Goal: Task Accomplishment & Management: Complete application form

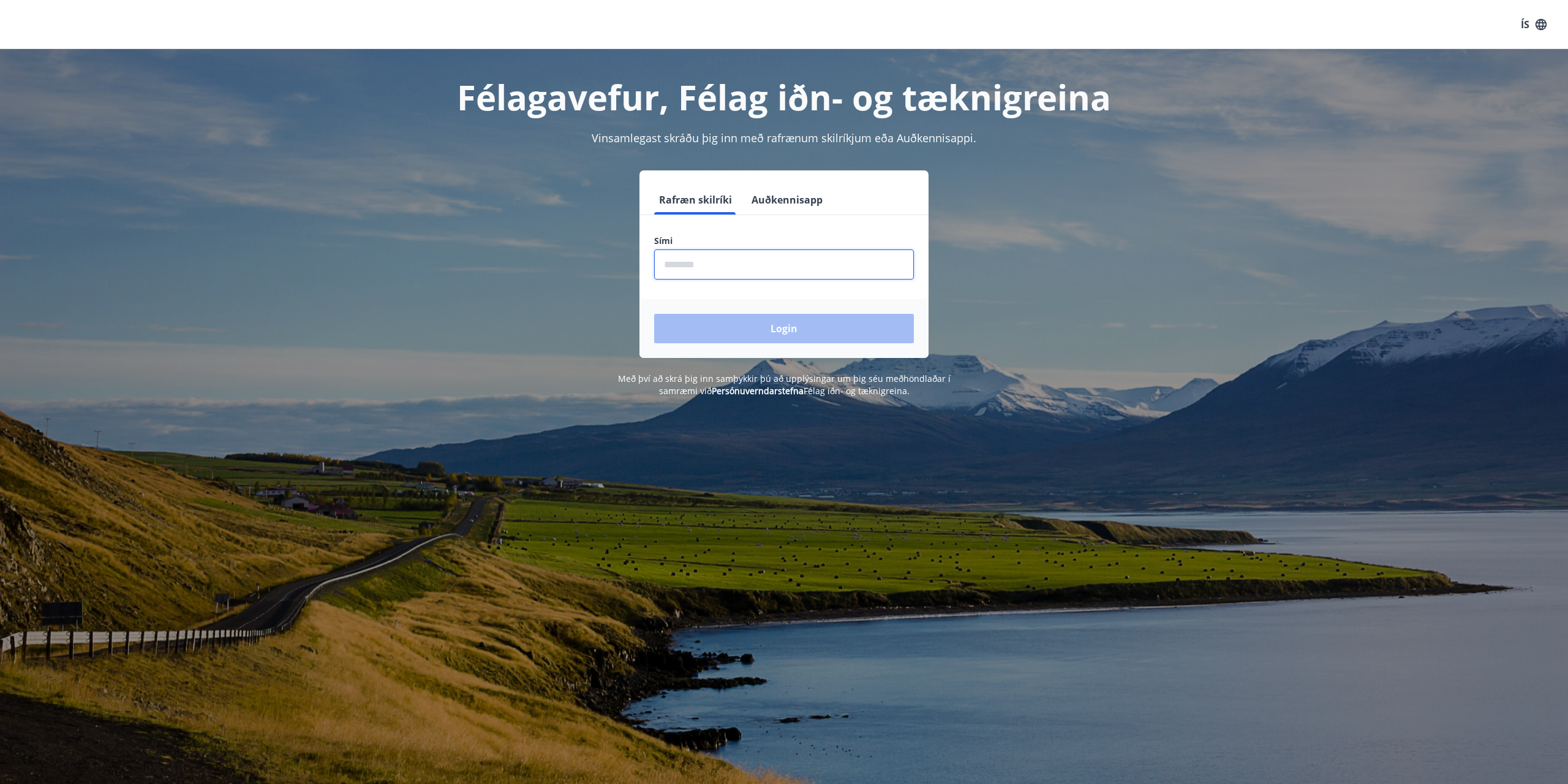
click at [720, 261] on input "phone" at bounding box center [784, 264] width 259 height 30
type input "********"
click at [654, 314] on button "Login" at bounding box center [784, 328] width 259 height 29
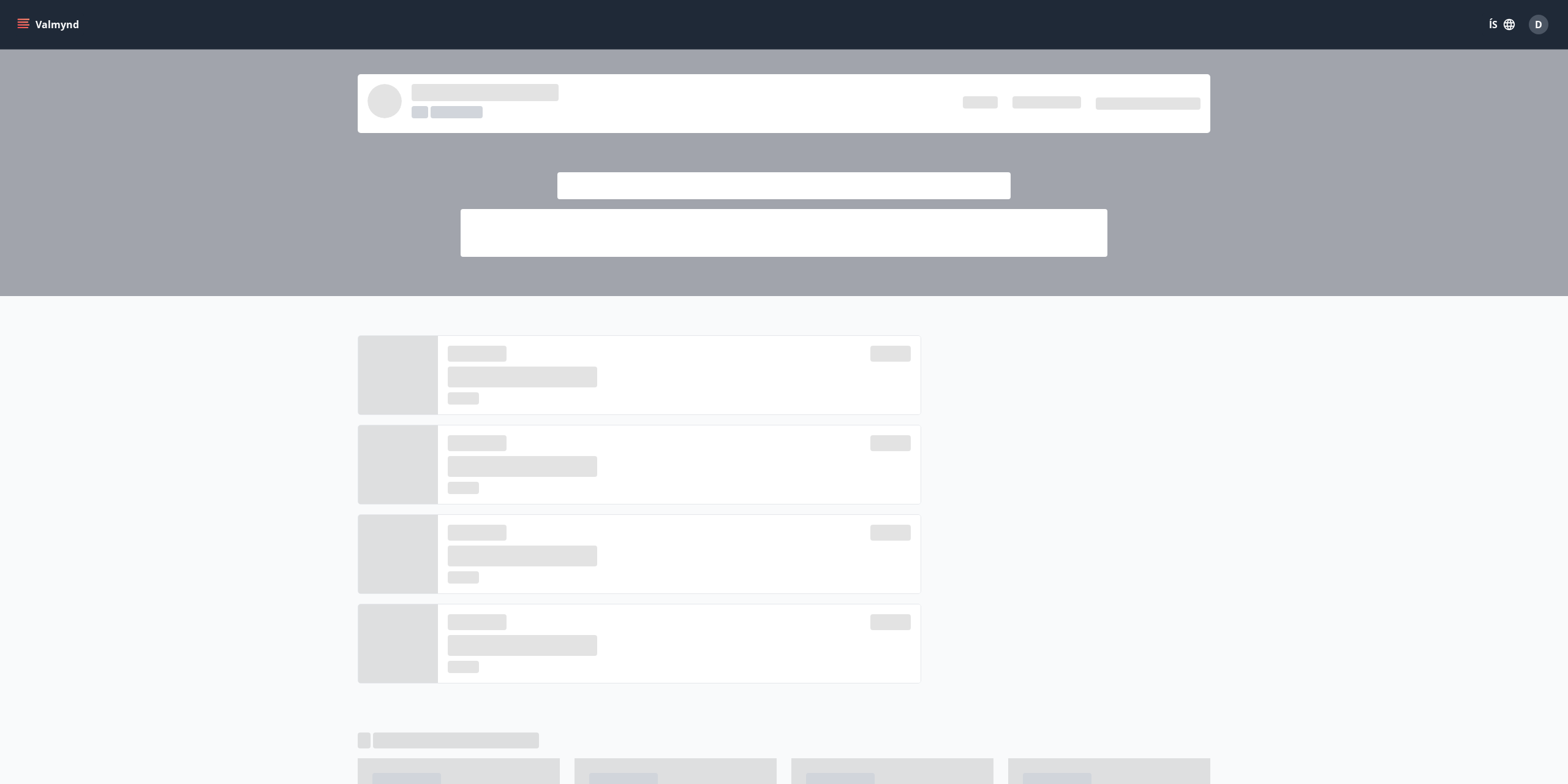
click at [323, 209] on div at bounding box center [784, 173] width 1568 height 246
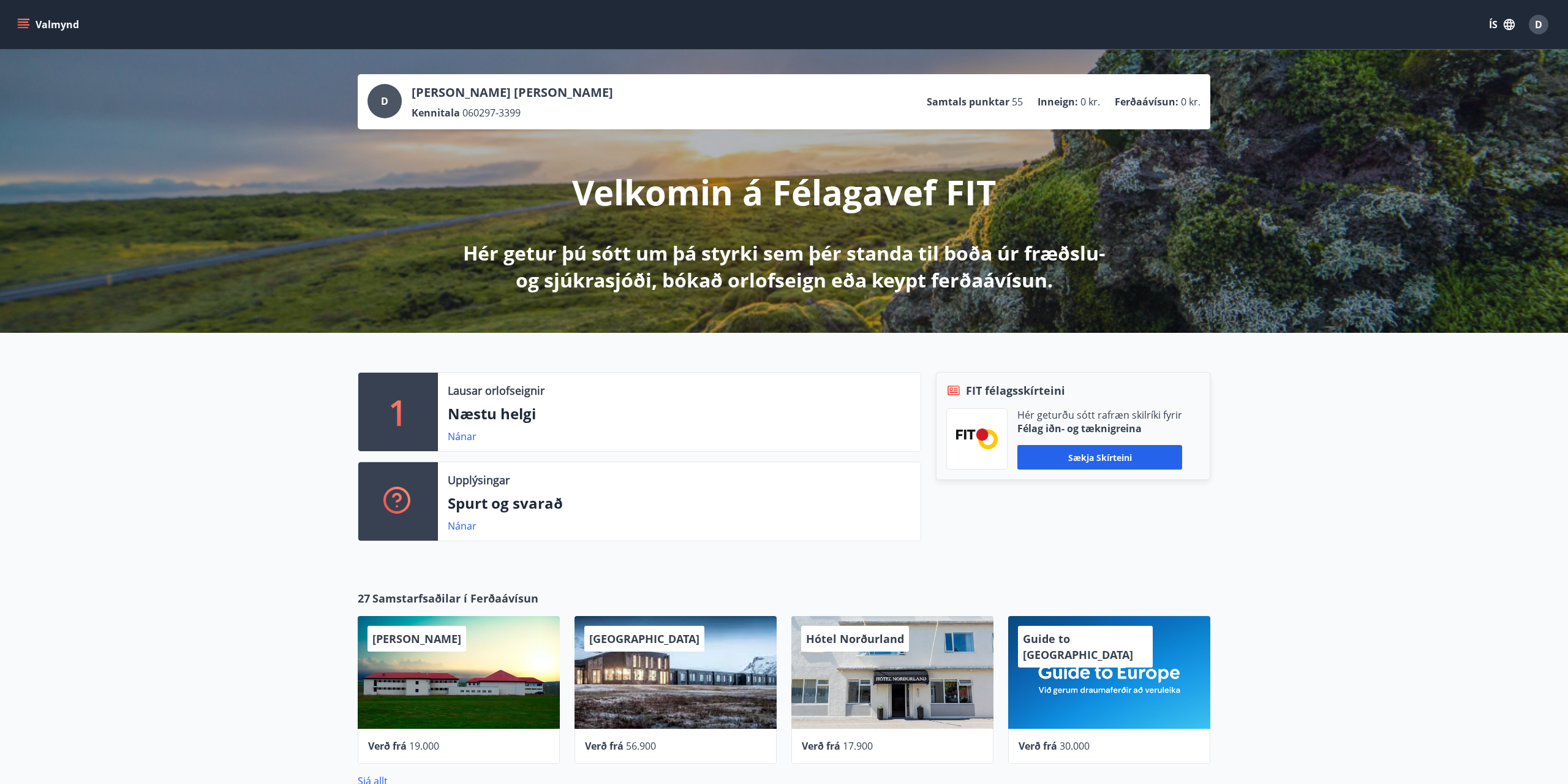
click at [15, 19] on button "Valmynd" at bounding box center [49, 24] width 70 height 22
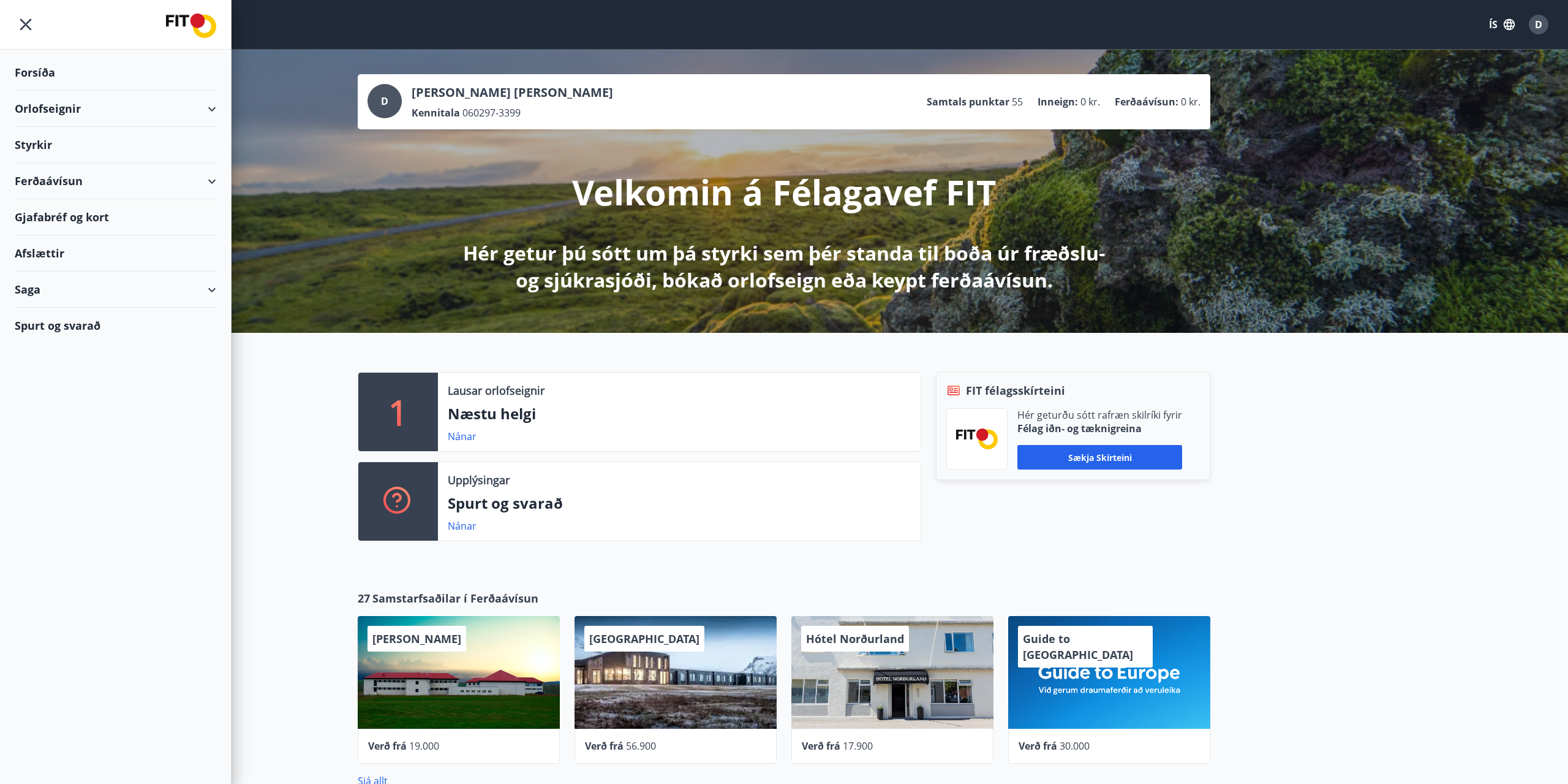
click at [73, 139] on div "Styrkir" at bounding box center [115, 145] width 202 height 36
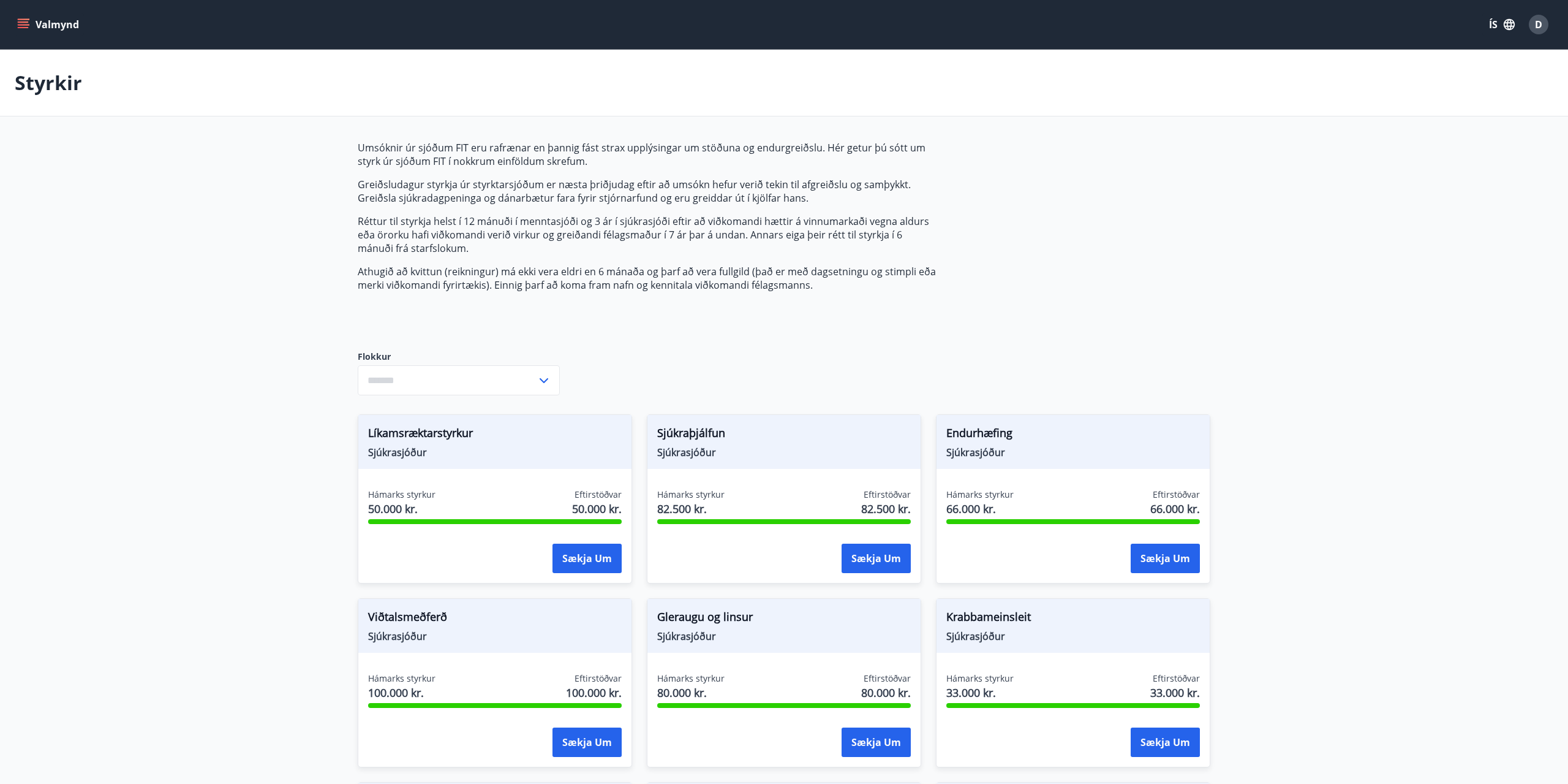
type input "***"
click at [588, 563] on button "Sækja um" at bounding box center [587, 558] width 70 height 29
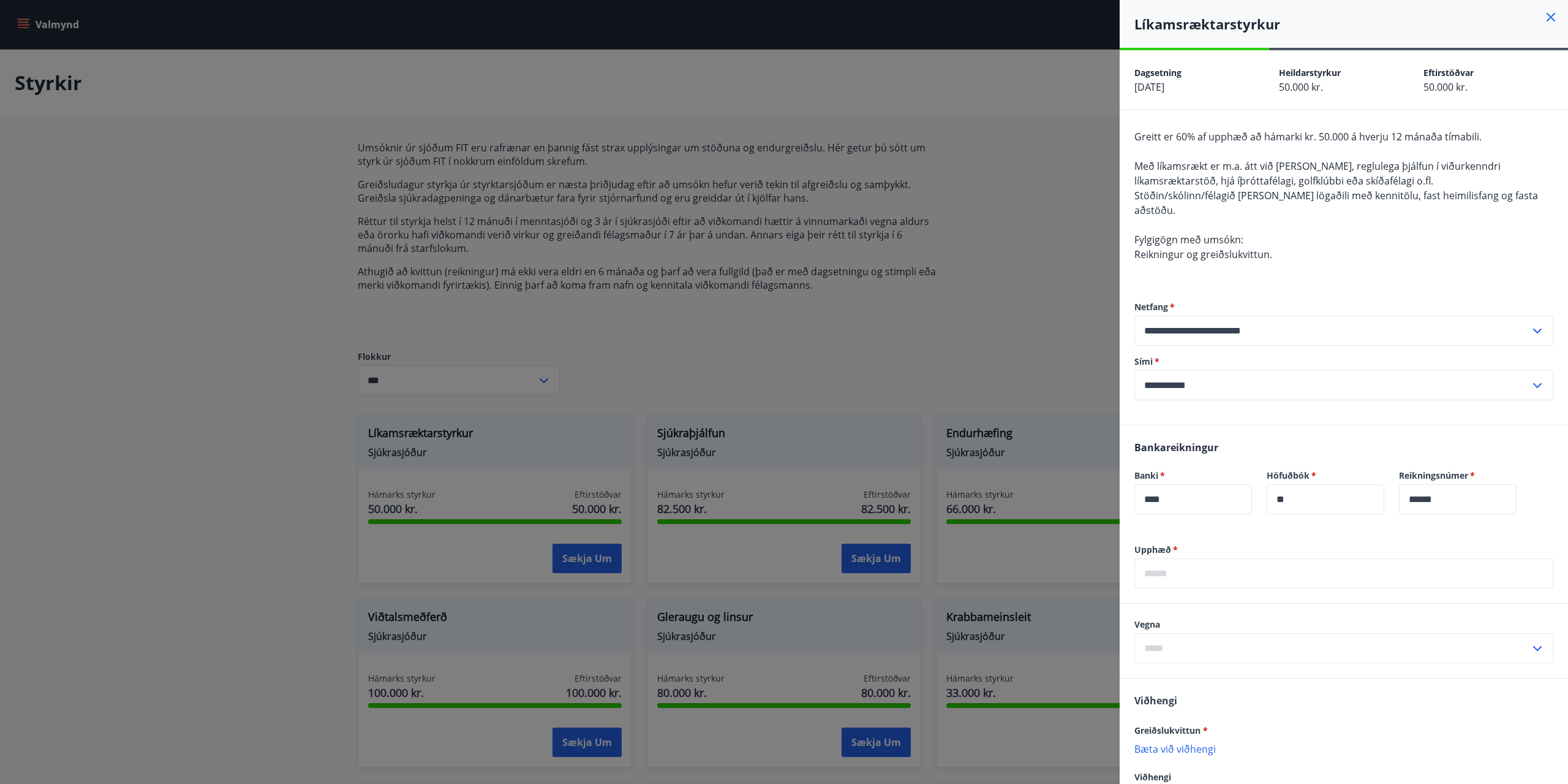
click at [1197, 558] on input "text" at bounding box center [1343, 573] width 419 height 30
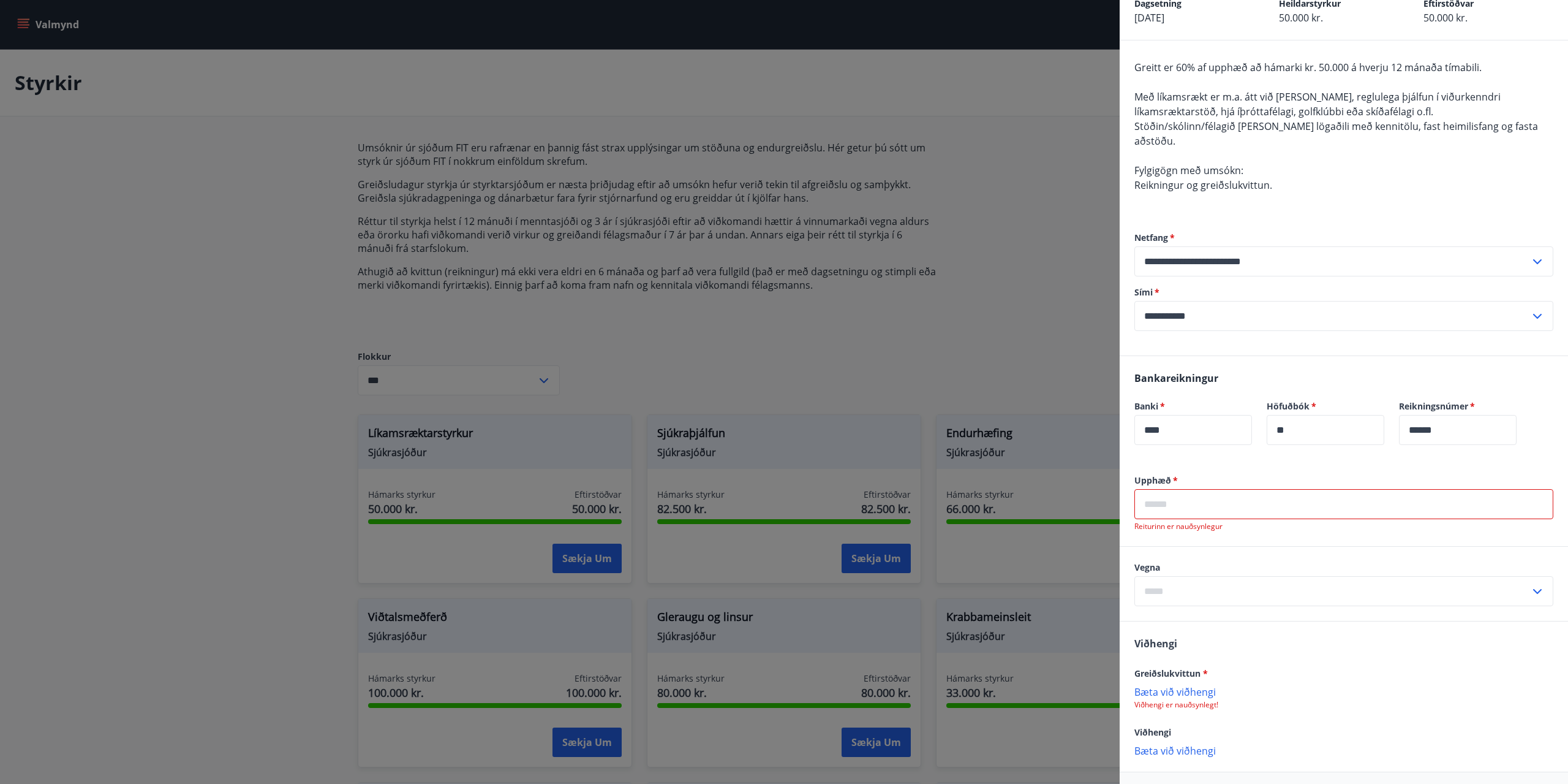
scroll to position [103, 0]
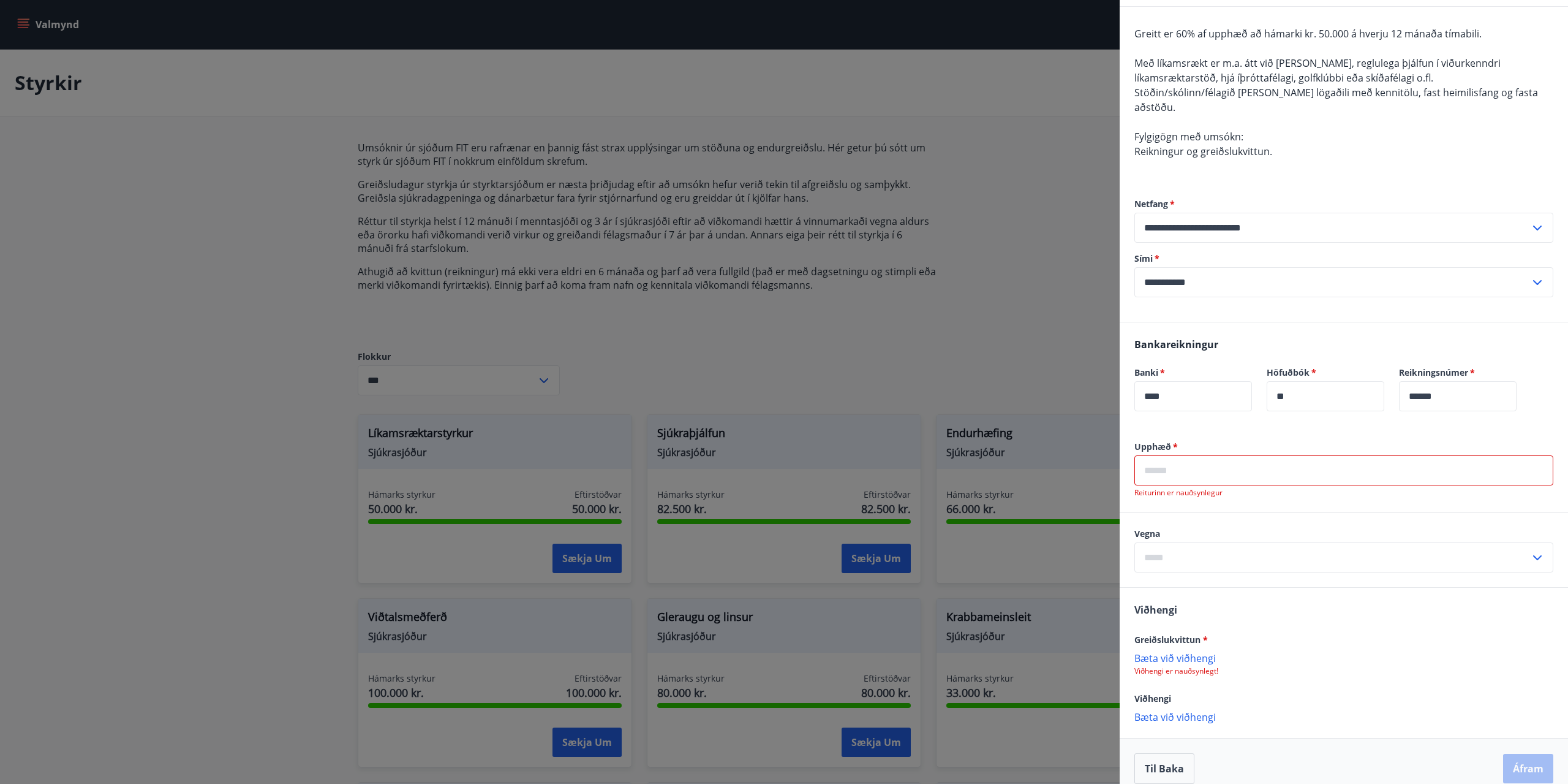
click at [1193, 651] on p "Bæta við viðhengi" at bounding box center [1343, 657] width 419 height 13
click at [1183, 544] on input "text" at bounding box center [1332, 557] width 396 height 30
click at [1183, 573] on li "Líkamsrækt" at bounding box center [1343, 584] width 418 height 22
type input "**********"
click at [1197, 457] on input "text" at bounding box center [1343, 470] width 419 height 30
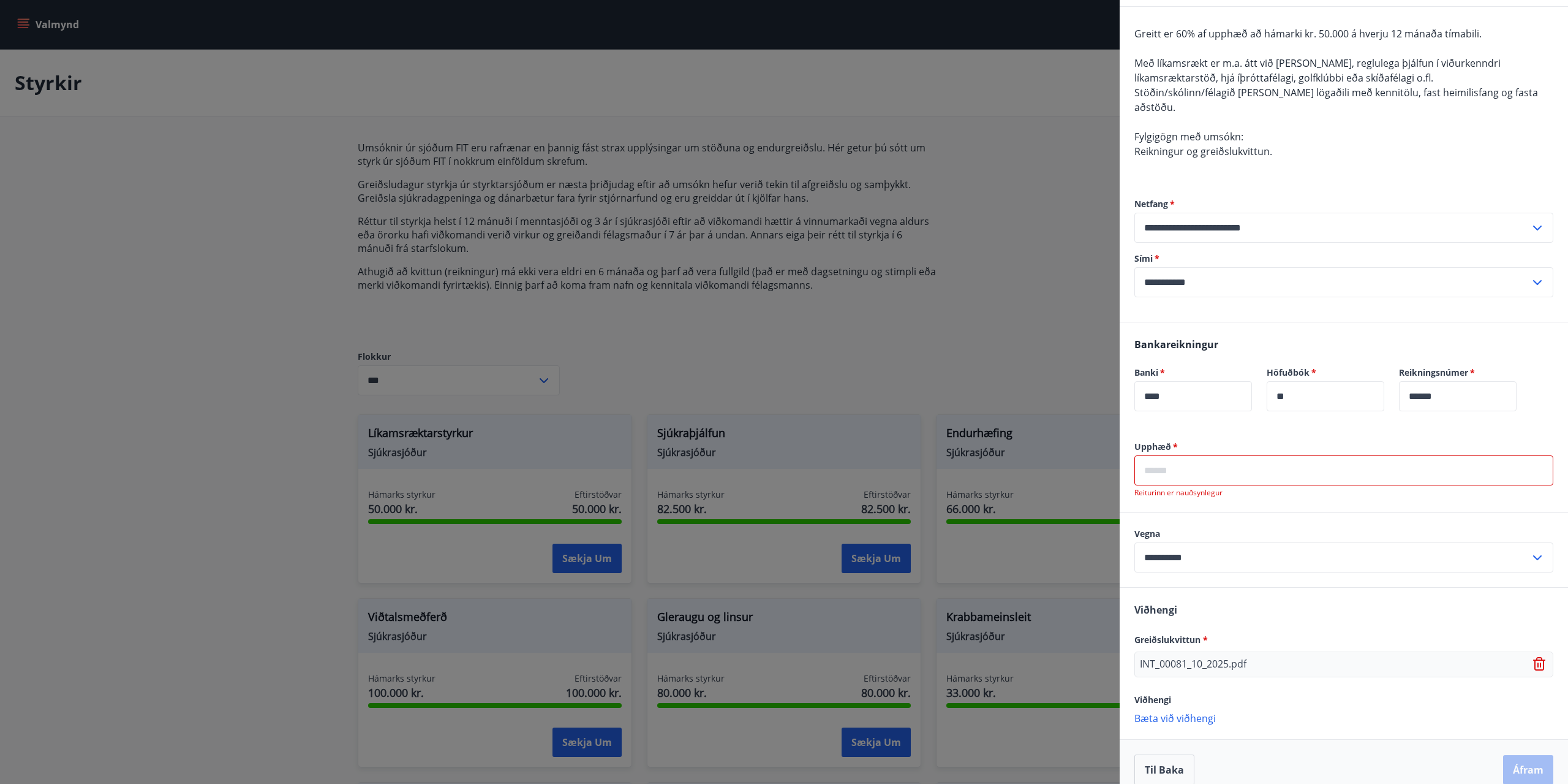
click at [1199, 463] on input "text" at bounding box center [1343, 470] width 419 height 30
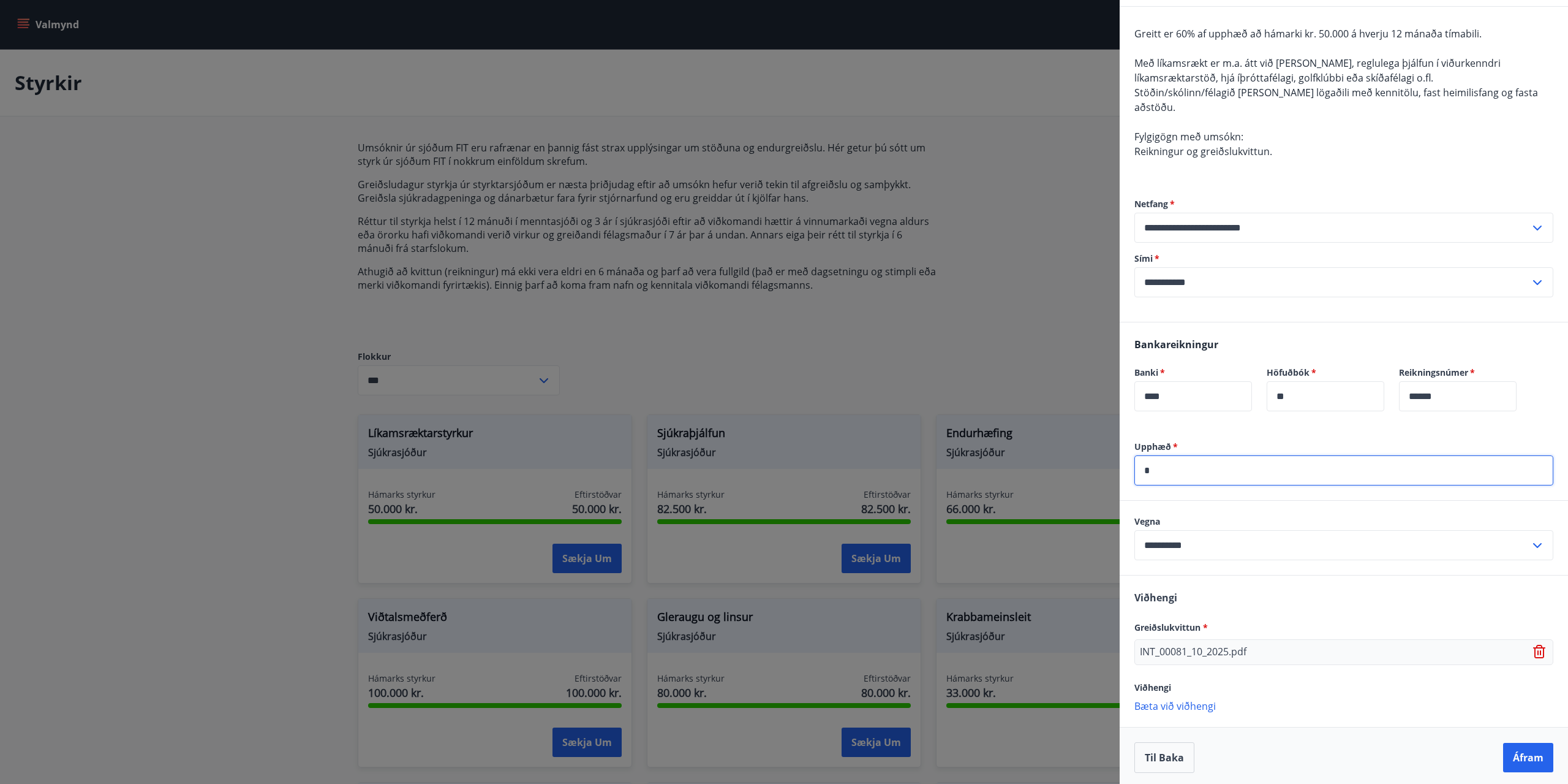
scroll to position [92, 0]
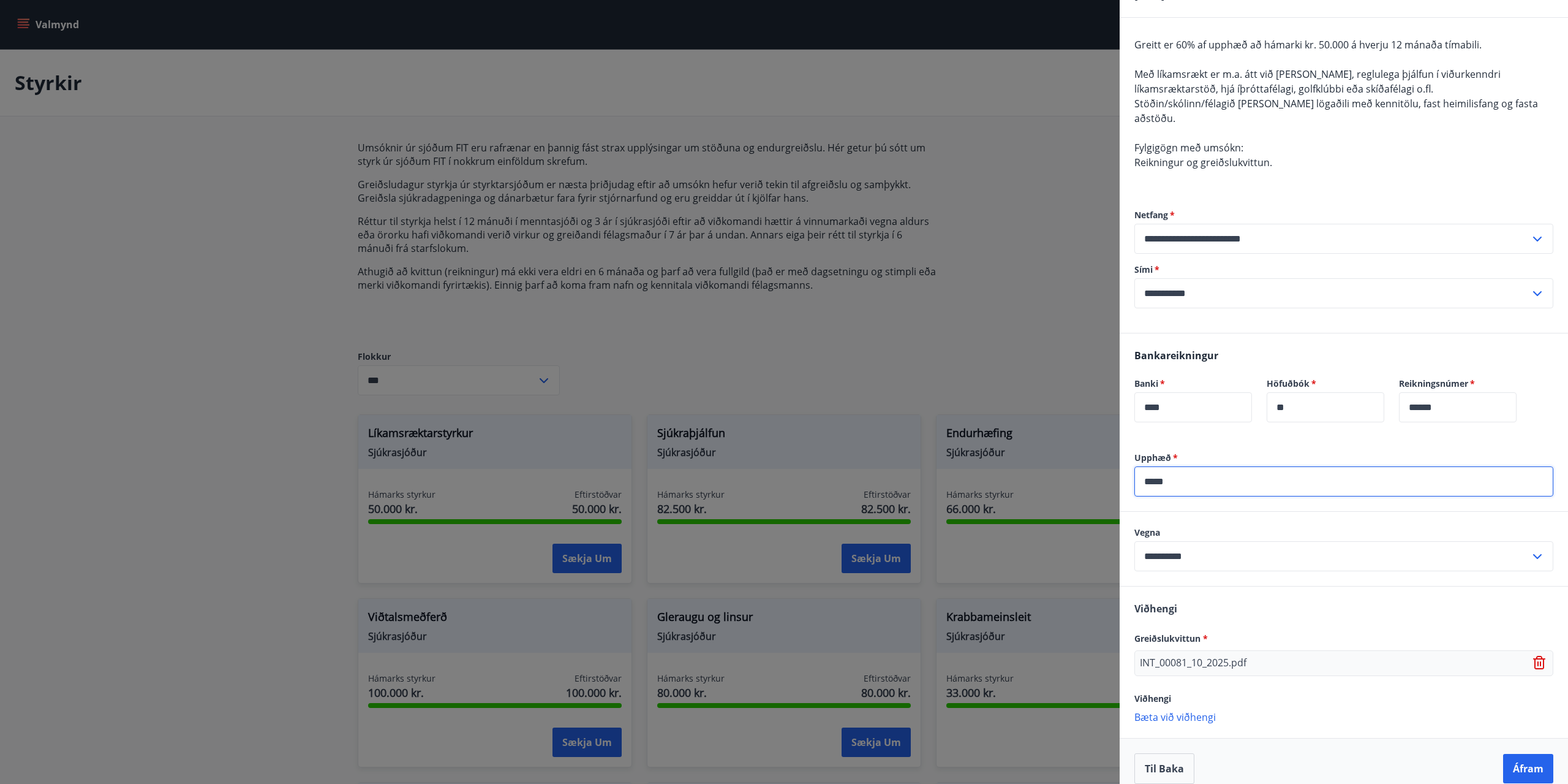
type input "*****"
click at [1179, 488] on div "Upphæð   * ***** ​" at bounding box center [1343, 481] width 448 height 59
click at [1522, 758] on button "Áfram" at bounding box center [1528, 768] width 50 height 29
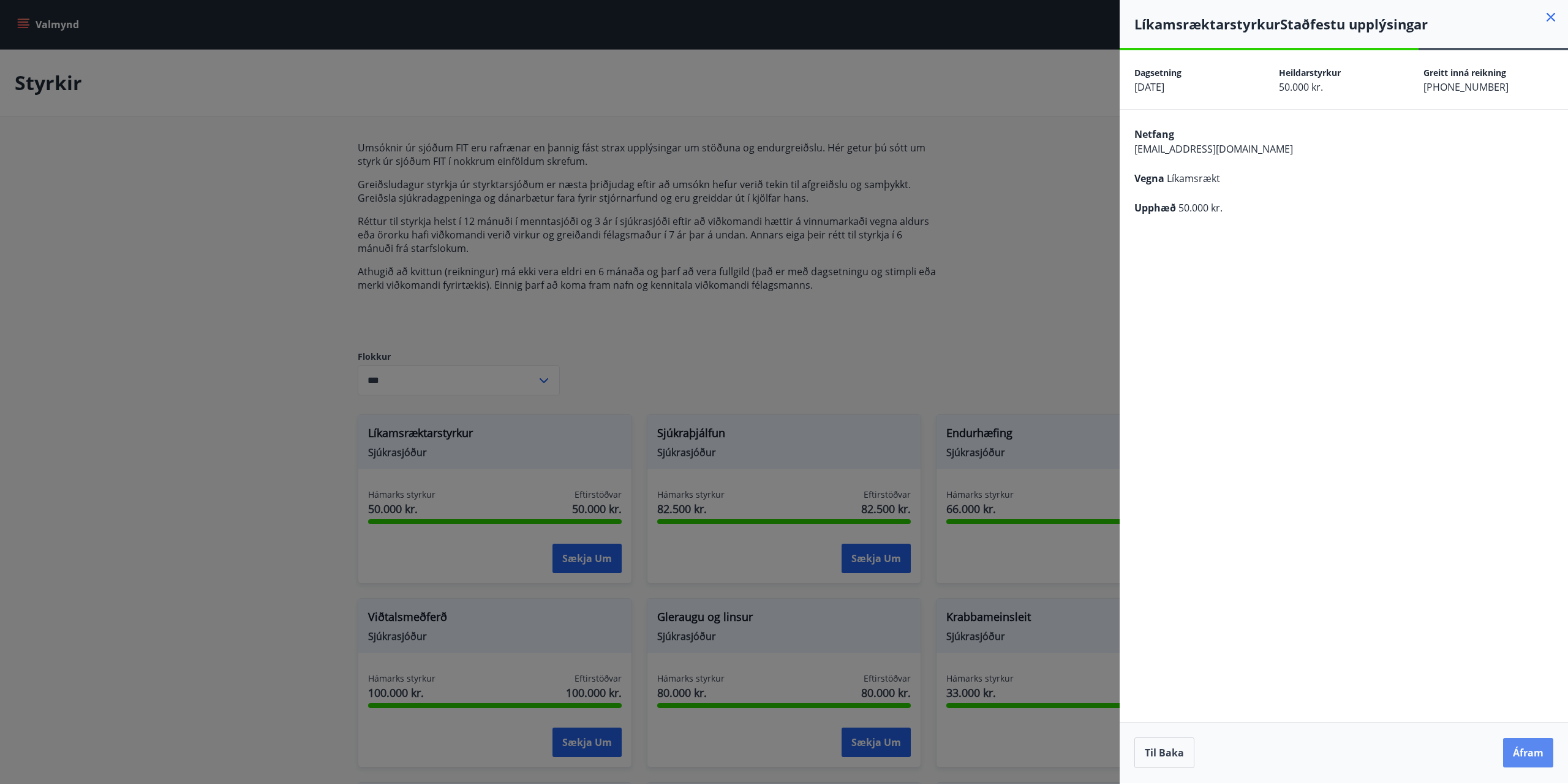
click at [1530, 747] on button "Áfram" at bounding box center [1528, 752] width 50 height 29
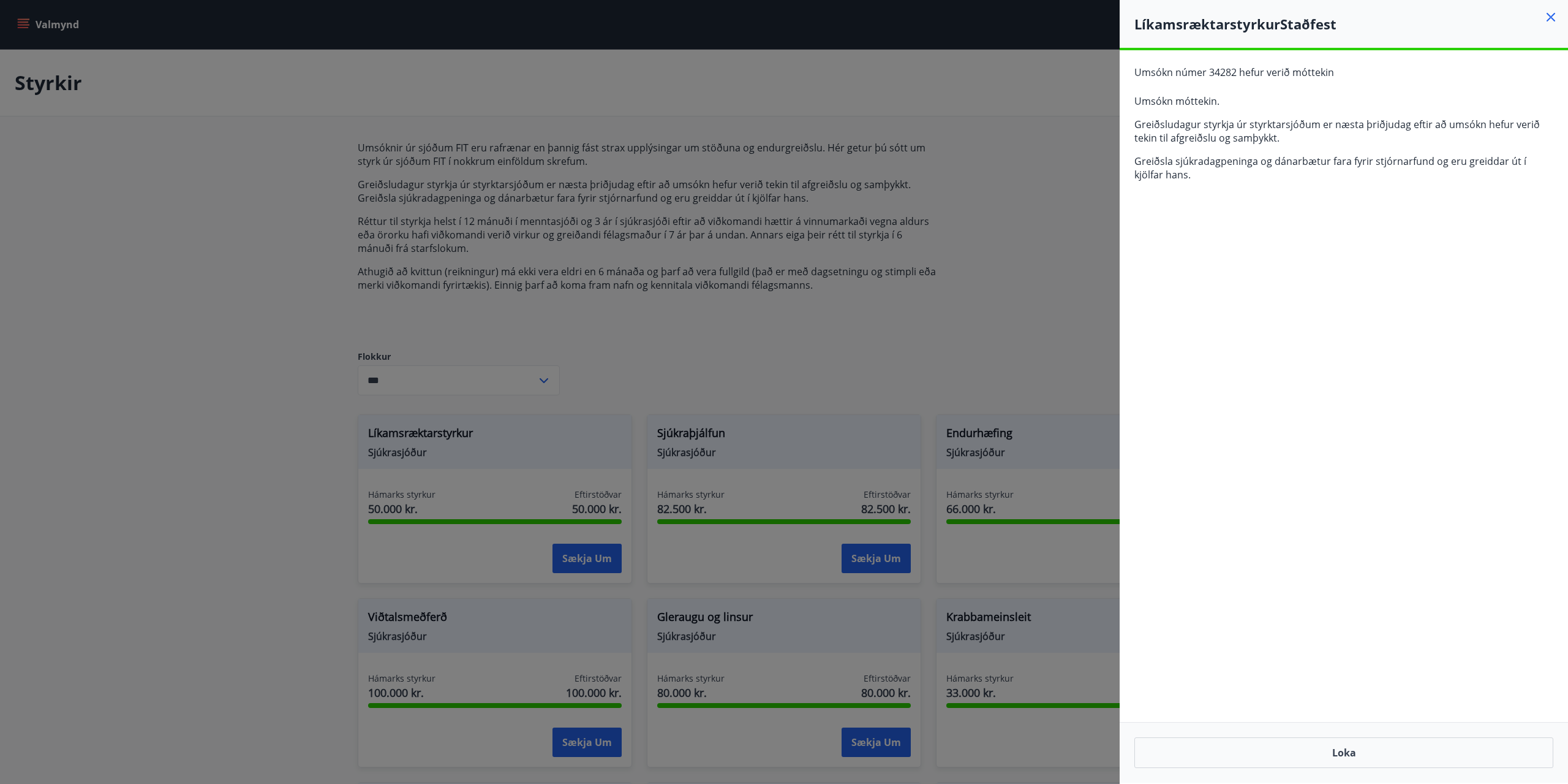
click at [1549, 18] on icon at bounding box center [1551, 17] width 8 height 8
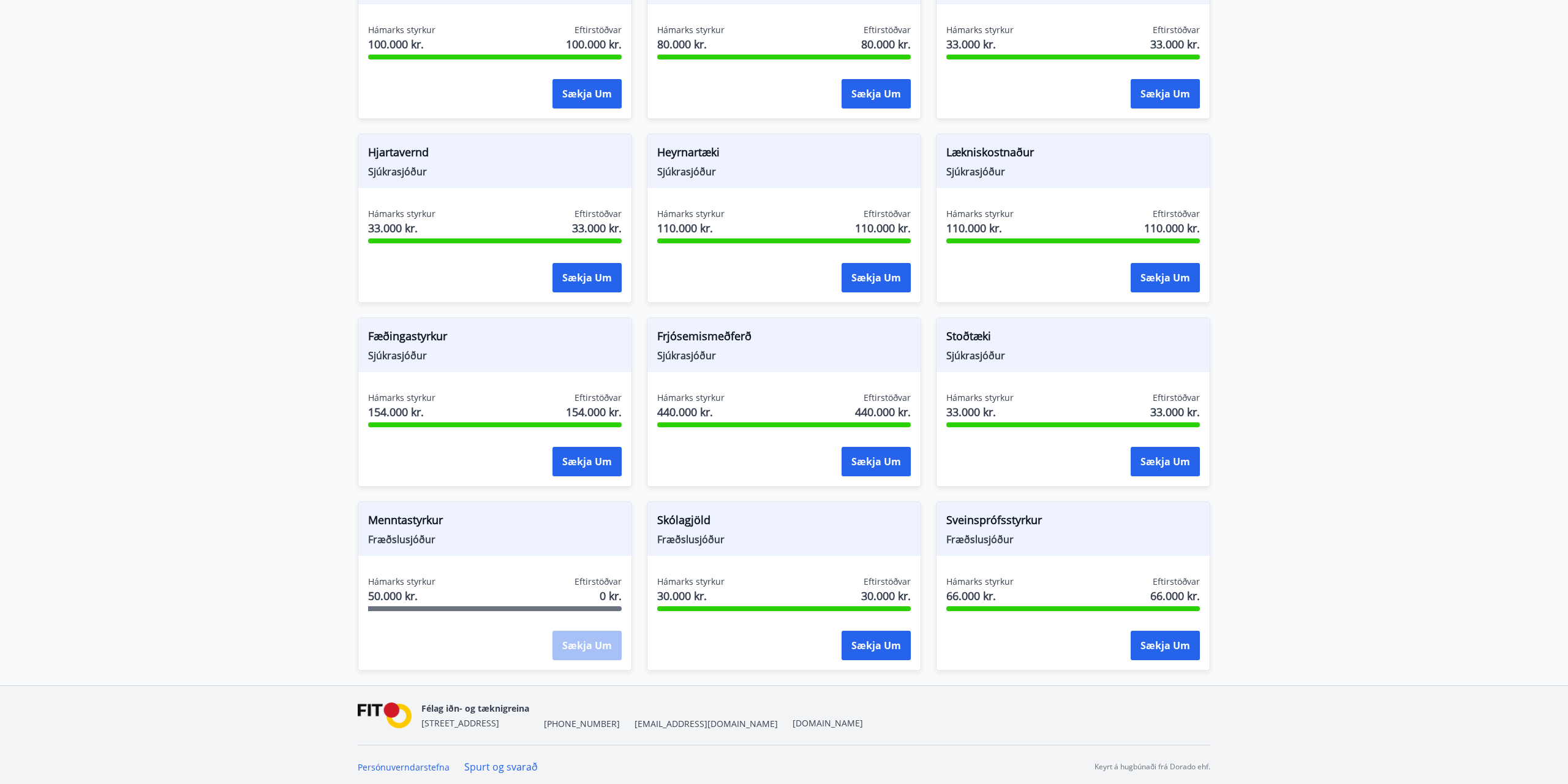
scroll to position [653, 0]
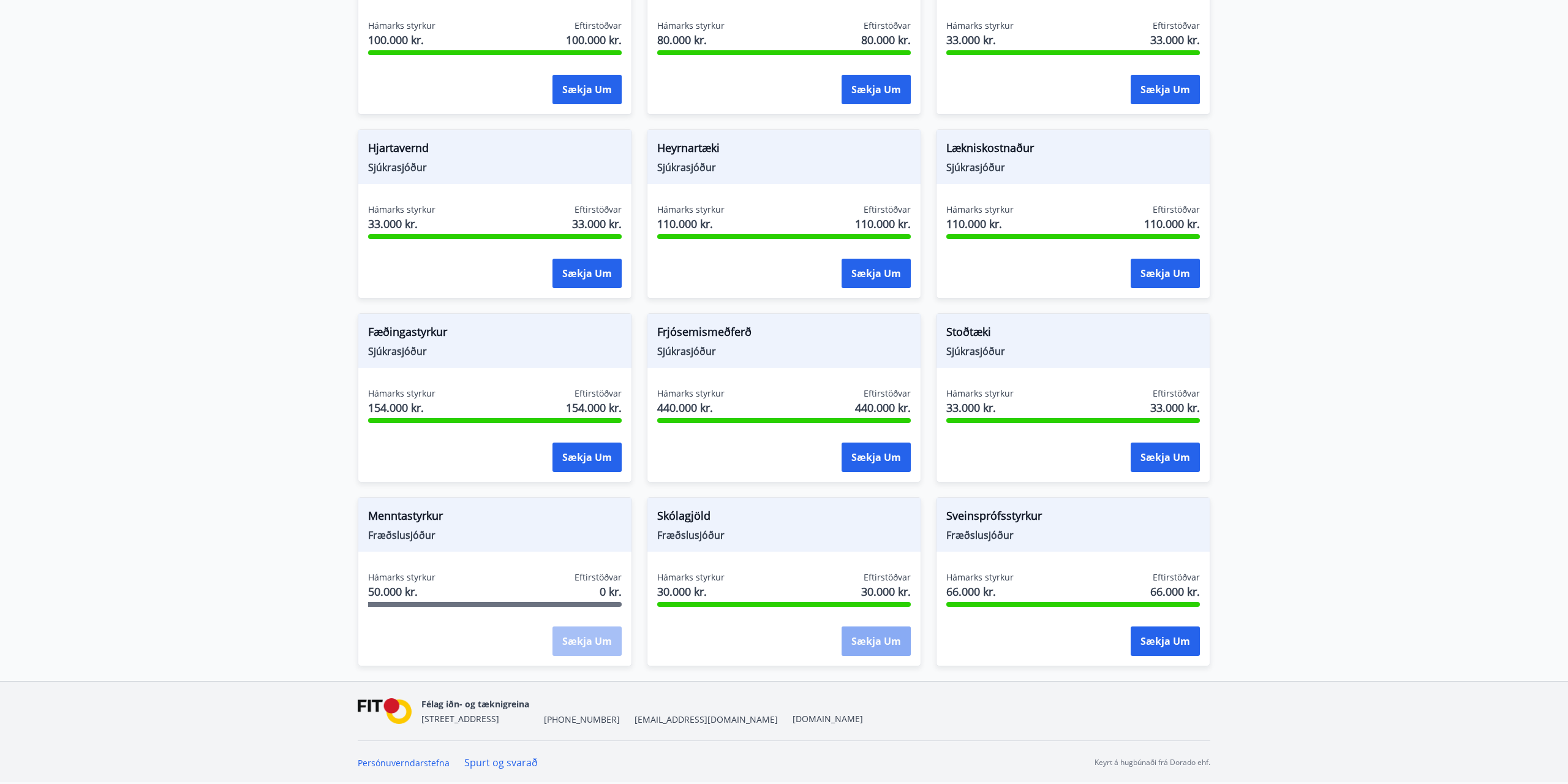
click at [871, 641] on button "Sækja um" at bounding box center [876, 641] width 70 height 29
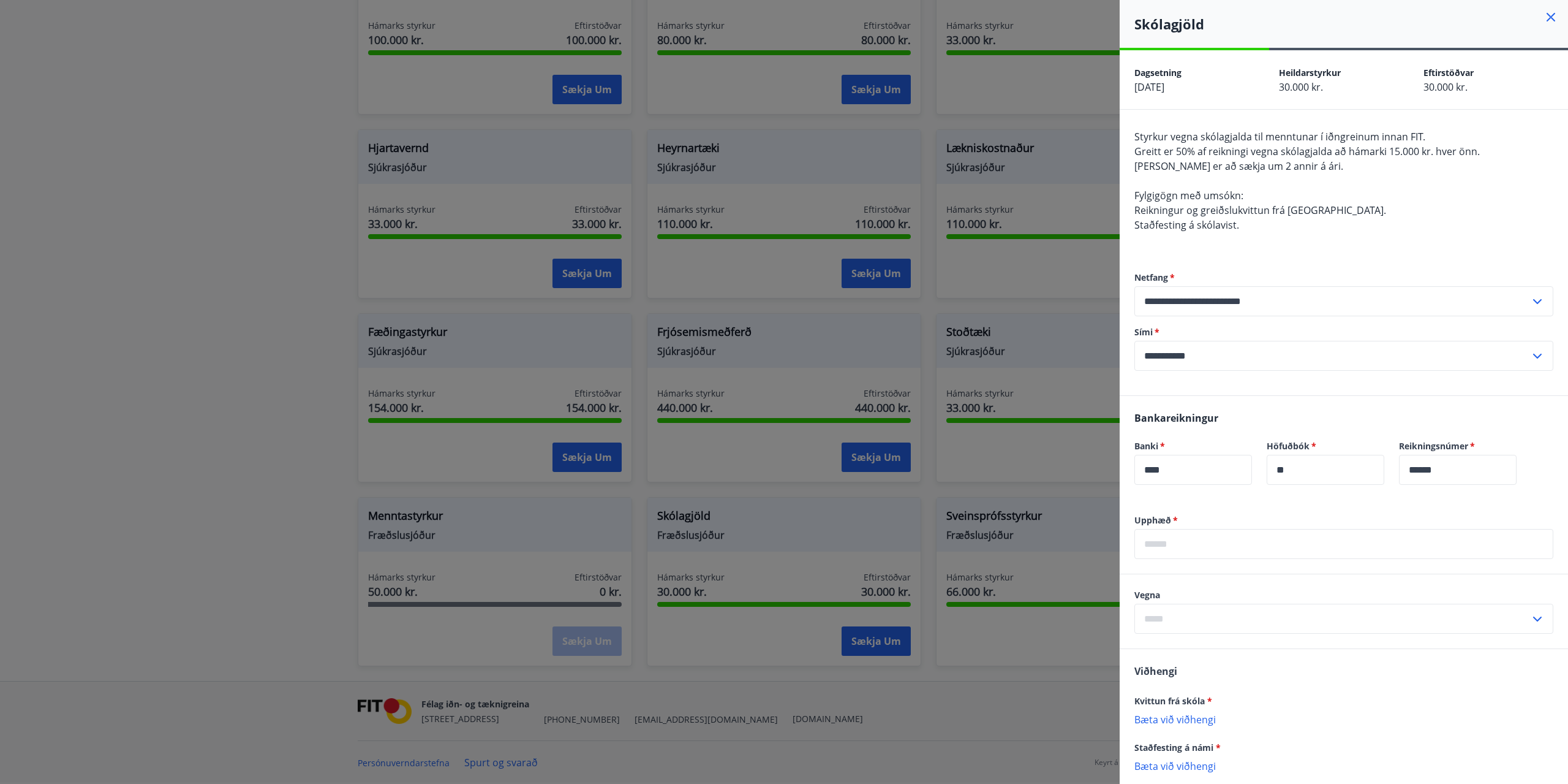
click at [1174, 538] on input "text" at bounding box center [1343, 543] width 419 height 30
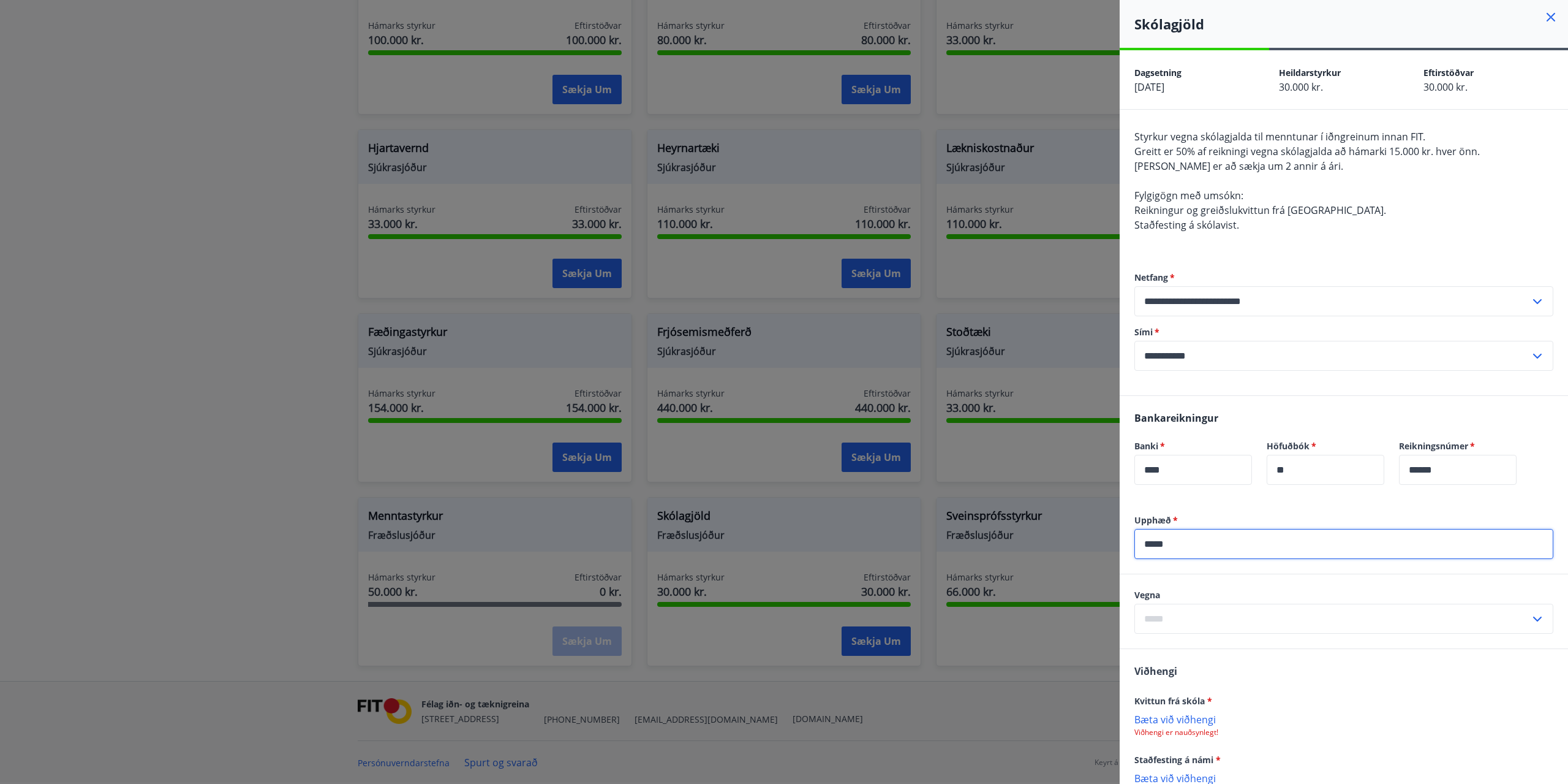
type input "*****"
click at [1220, 620] on input "text" at bounding box center [1332, 618] width 396 height 30
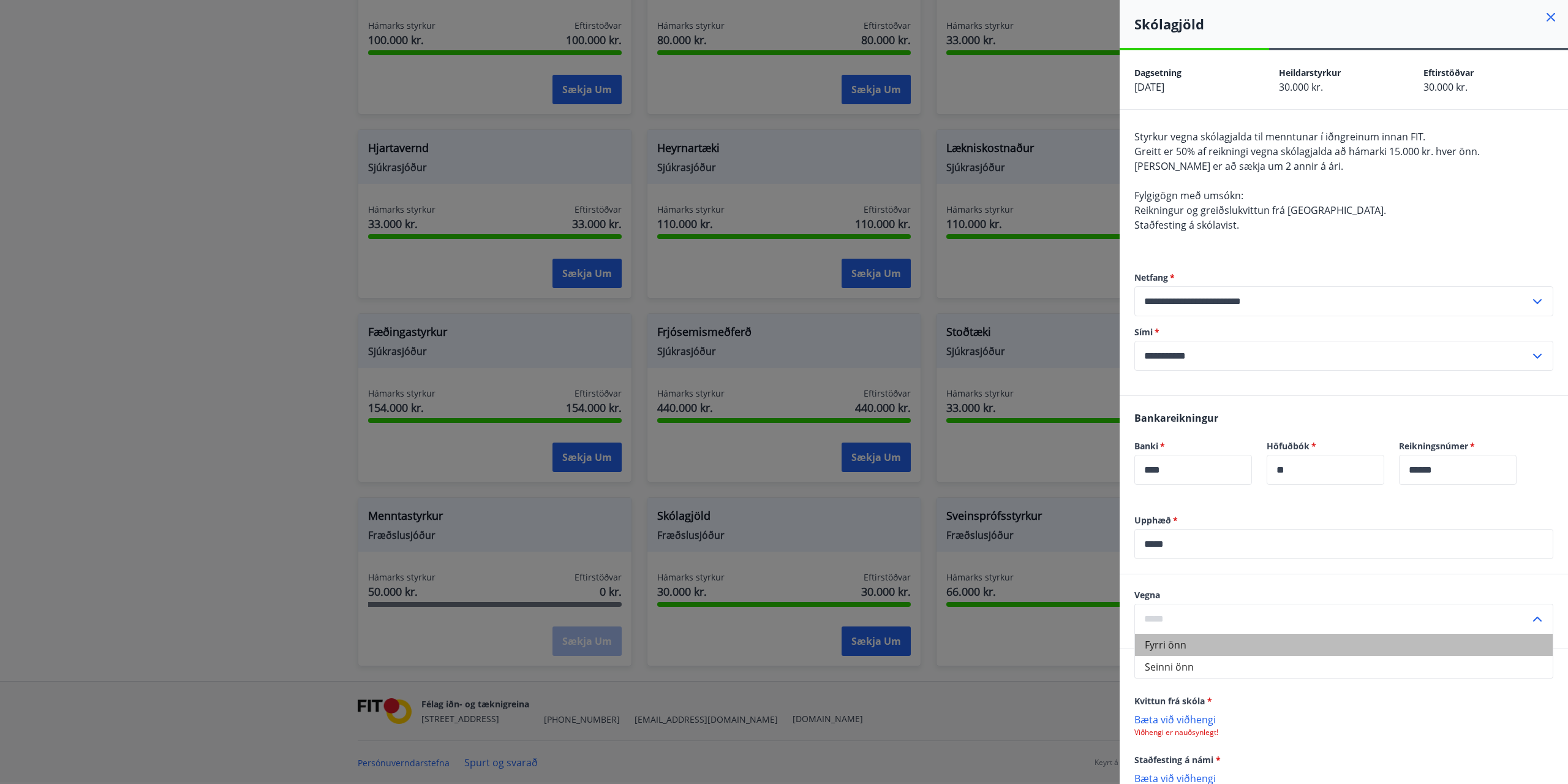
click at [1225, 642] on li "Fyrri önn" at bounding box center [1343, 645] width 418 height 22
type input "*********"
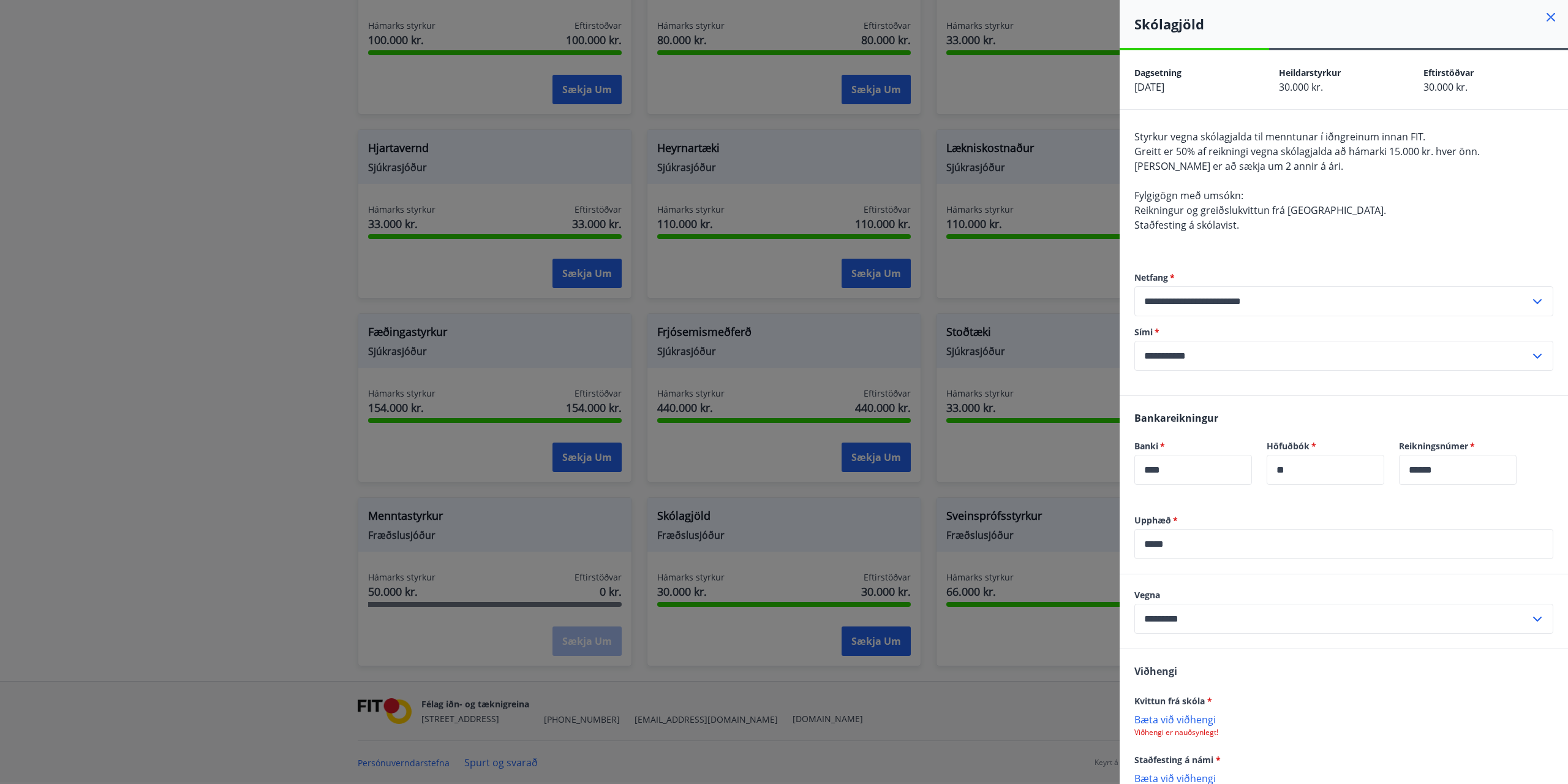
click at [1199, 721] on p "Bæta við viðhengi" at bounding box center [1343, 719] width 419 height 13
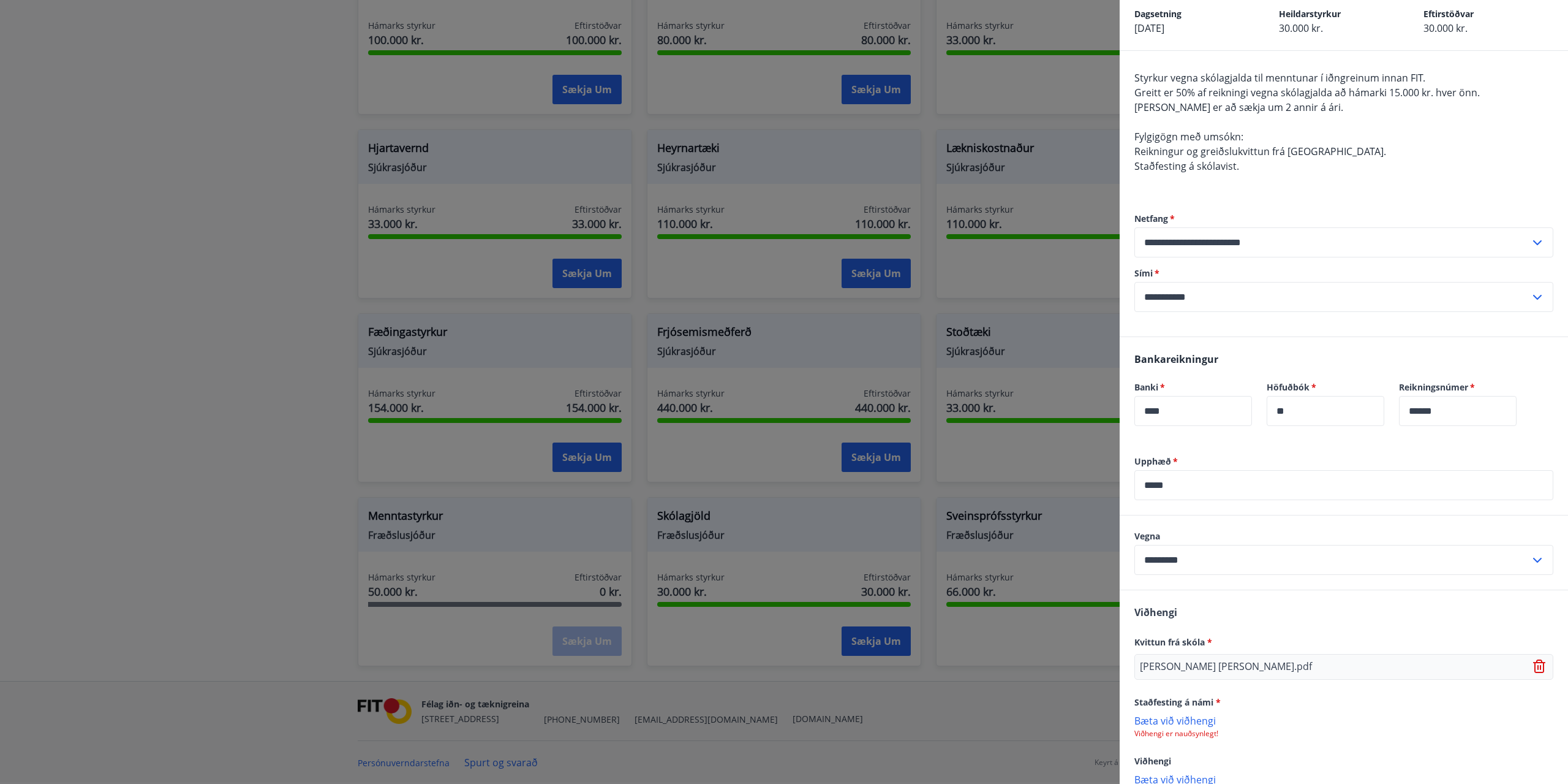
scroll to position [136, 0]
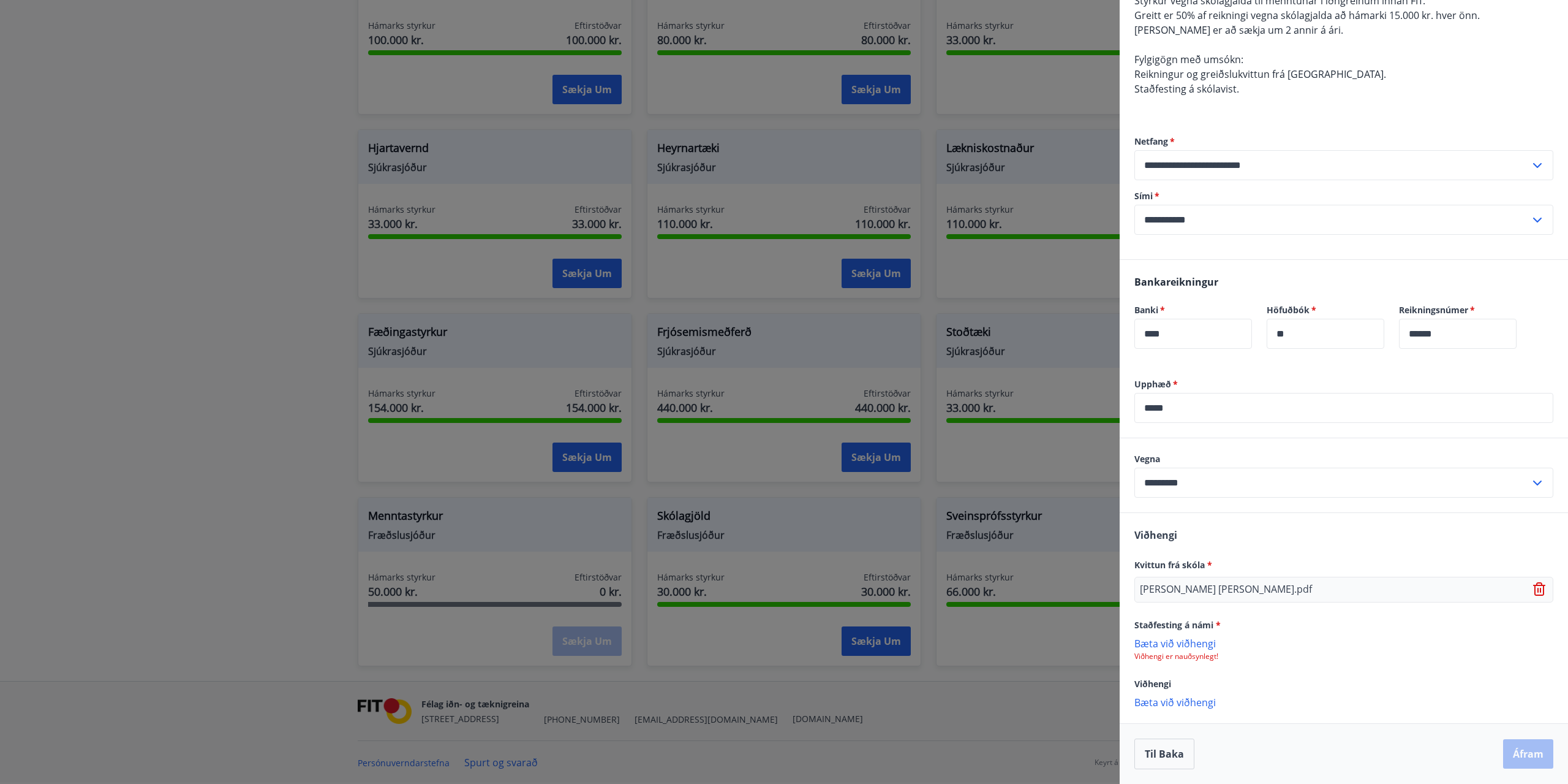
click at [1172, 644] on p "Bæta við viðhengi" at bounding box center [1343, 643] width 419 height 13
click at [1537, 593] on icon at bounding box center [1540, 589] width 15 height 15
click at [1179, 584] on p "Bæta við viðhengi" at bounding box center [1343, 583] width 419 height 13
click at [1532, 760] on button "Áfram" at bounding box center [1528, 755] width 50 height 29
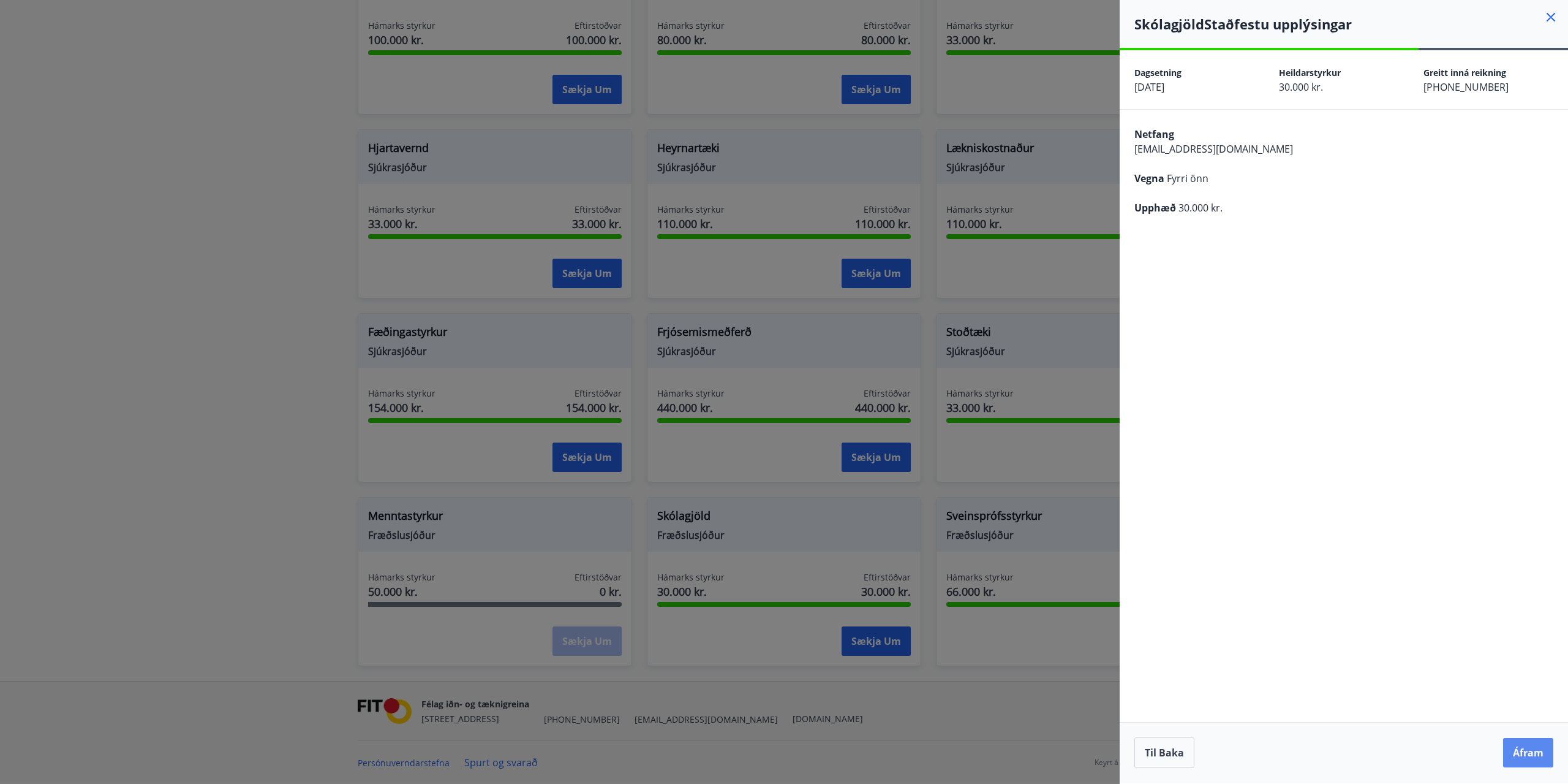
click at [1547, 749] on button "Áfram" at bounding box center [1528, 752] width 50 height 29
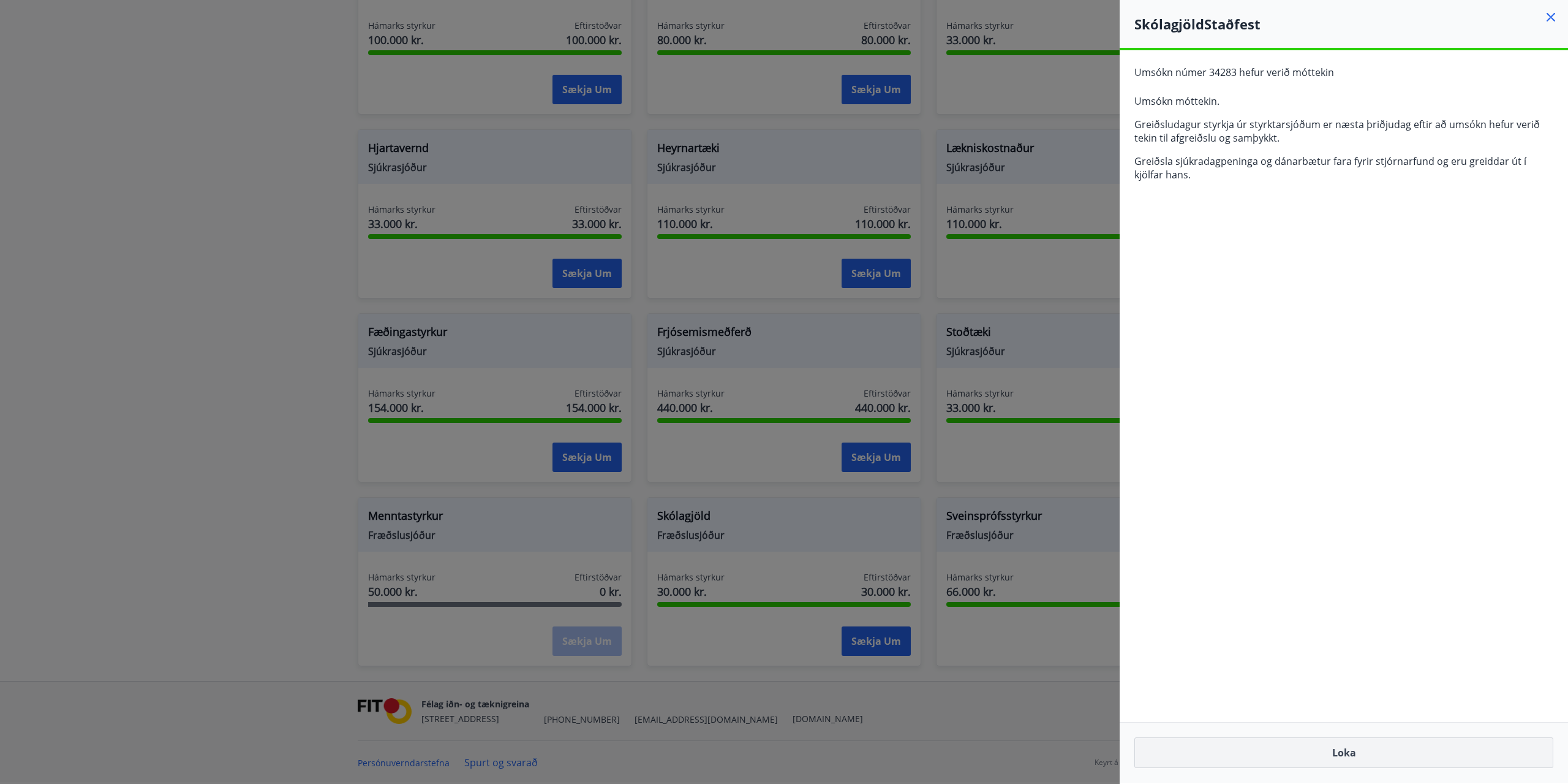
click at [1310, 741] on button "Loka" at bounding box center [1343, 753] width 419 height 31
